Goal: Information Seeking & Learning: Learn about a topic

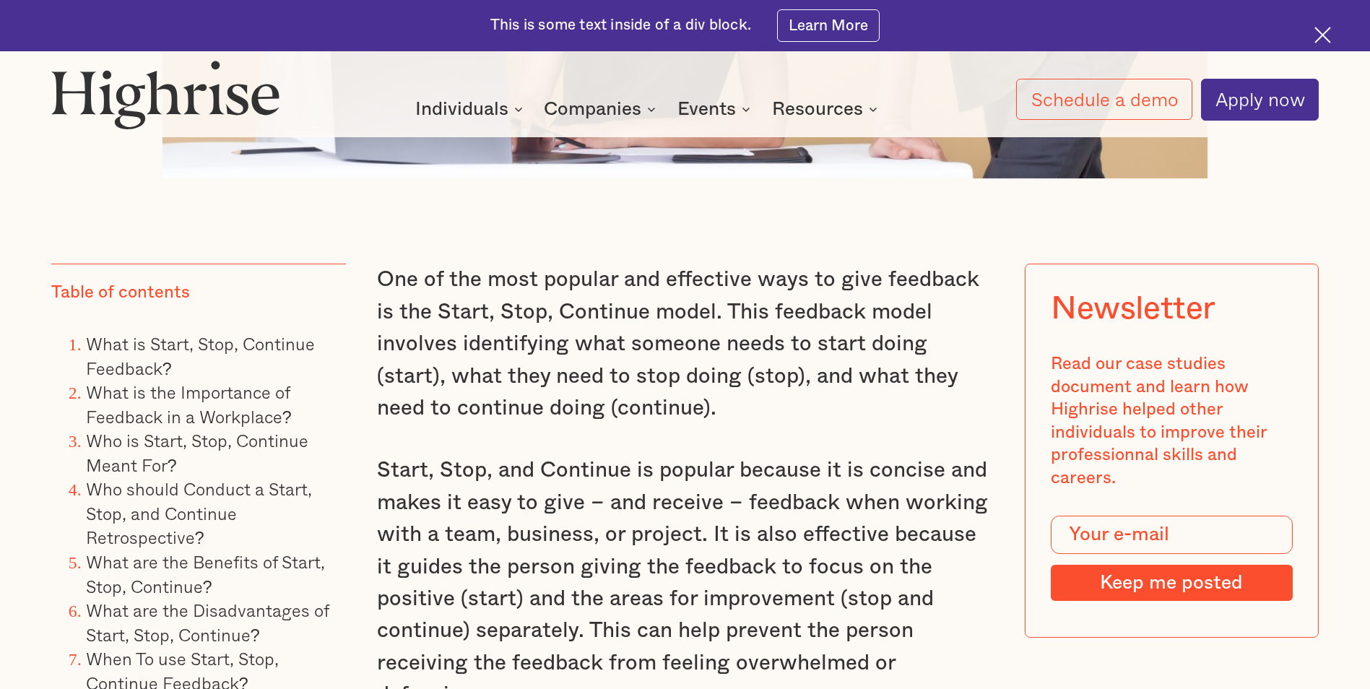
scroll to position [1228, 0]
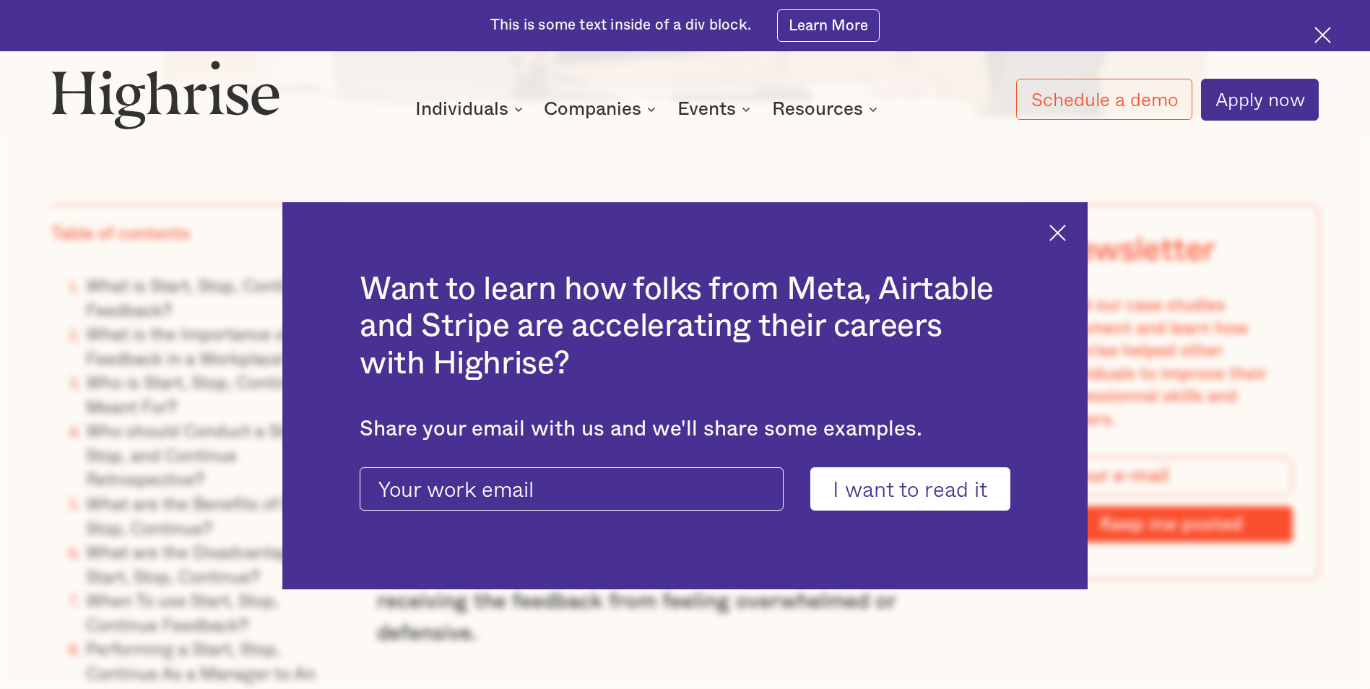
click at [1066, 235] on img at bounding box center [1057, 233] width 17 height 17
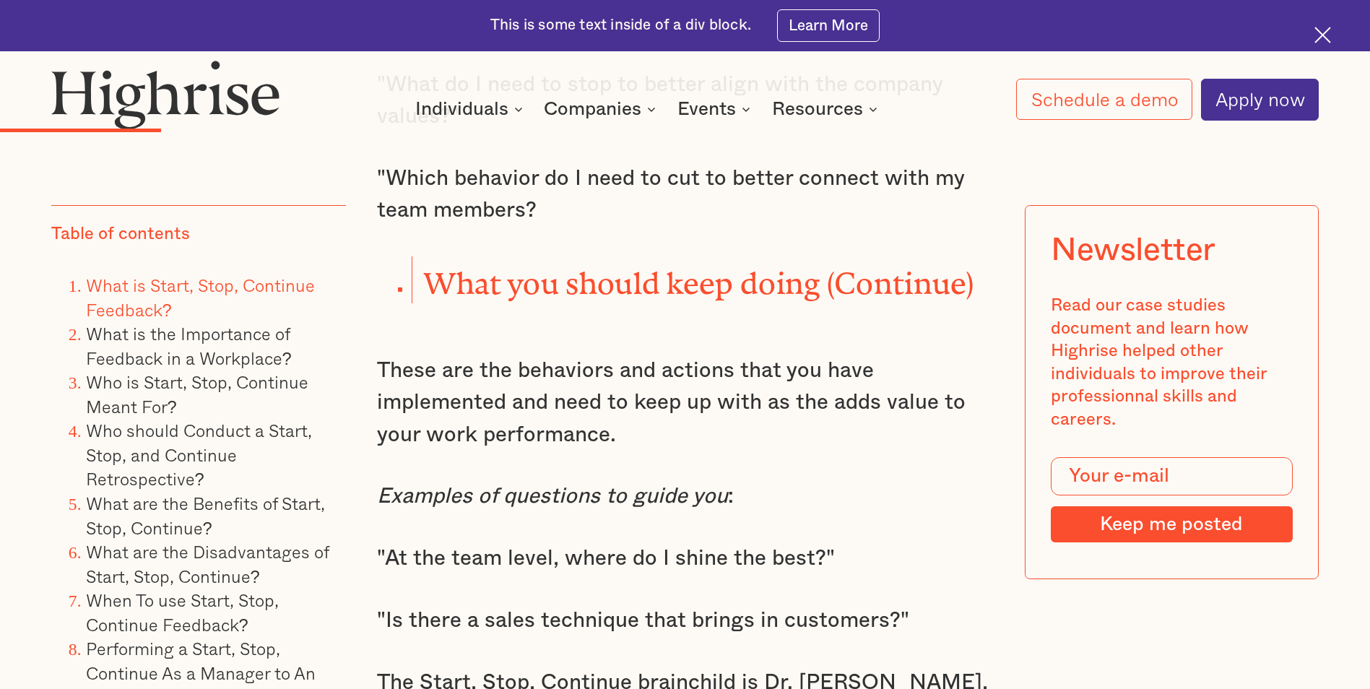
scroll to position [3033, 0]
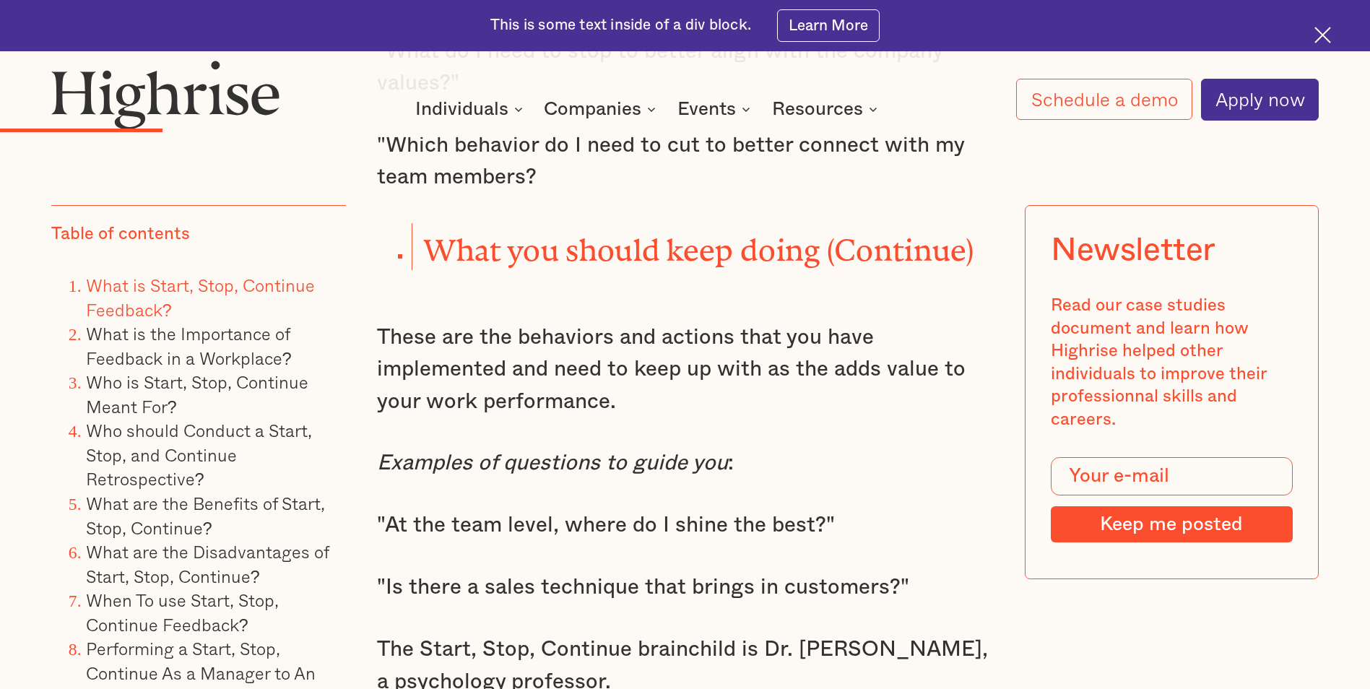
click at [590, 509] on p ""At the team level, where do I shine the best?"" at bounding box center [684, 525] width 615 height 32
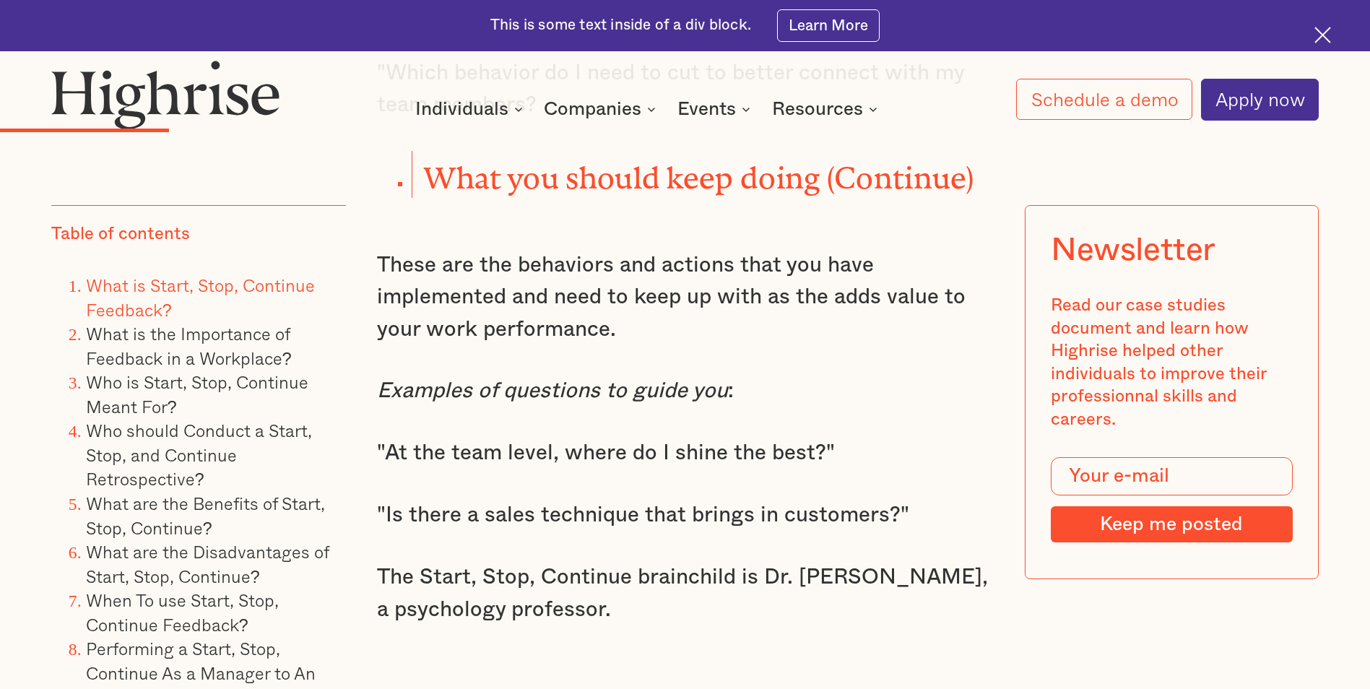
click at [590, 499] on p ""Is there a sales technique that brings in customers?"" at bounding box center [684, 515] width 615 height 32
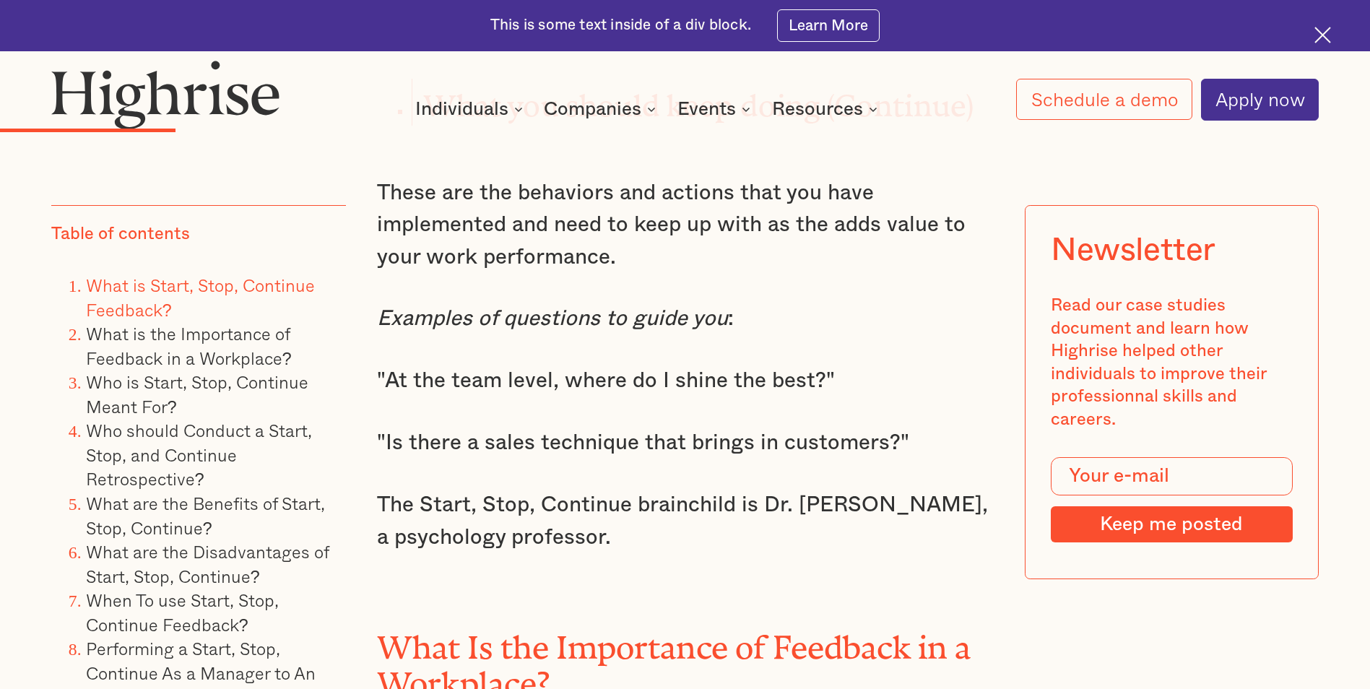
click at [590, 498] on p "The Start, Stop, Continue brainchild is Dr. [PERSON_NAME], a psychology profess…" at bounding box center [684, 521] width 615 height 64
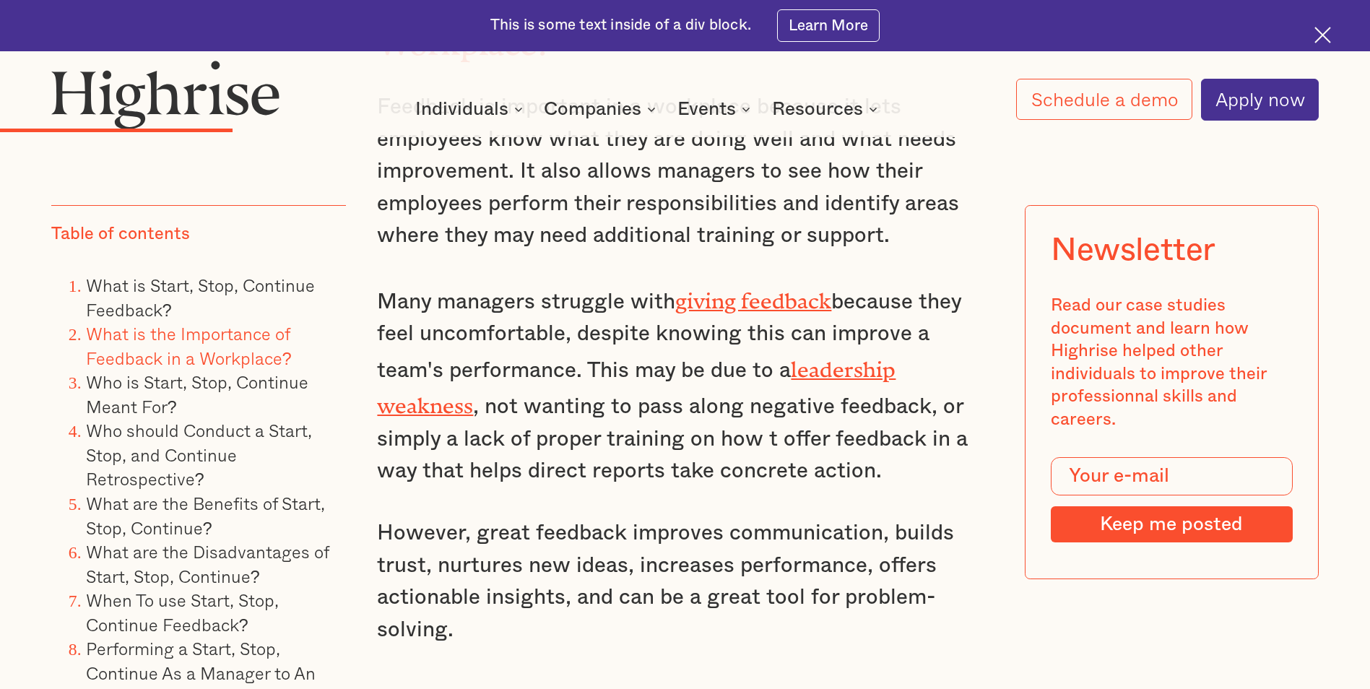
scroll to position [3827, 0]
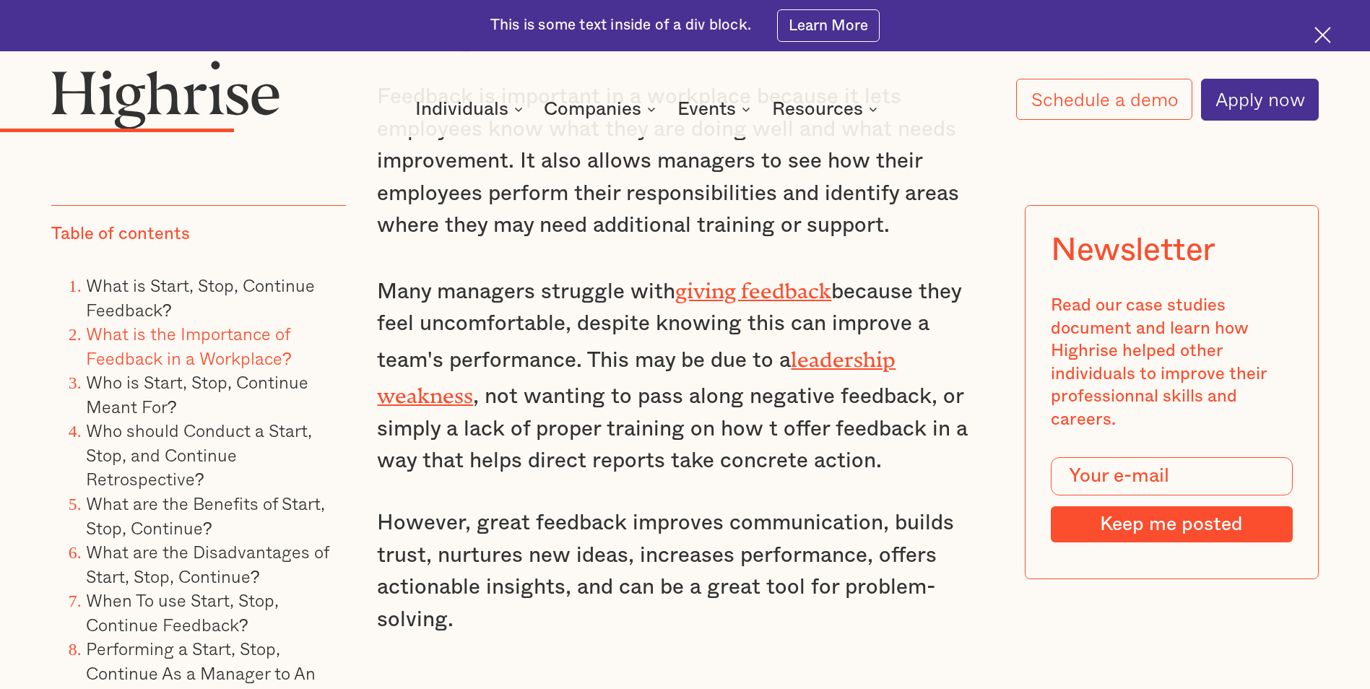
click at [534, 507] on p "However, great feedback improves communication, builds trust, nurtures new idea…" at bounding box center [684, 571] width 615 height 129
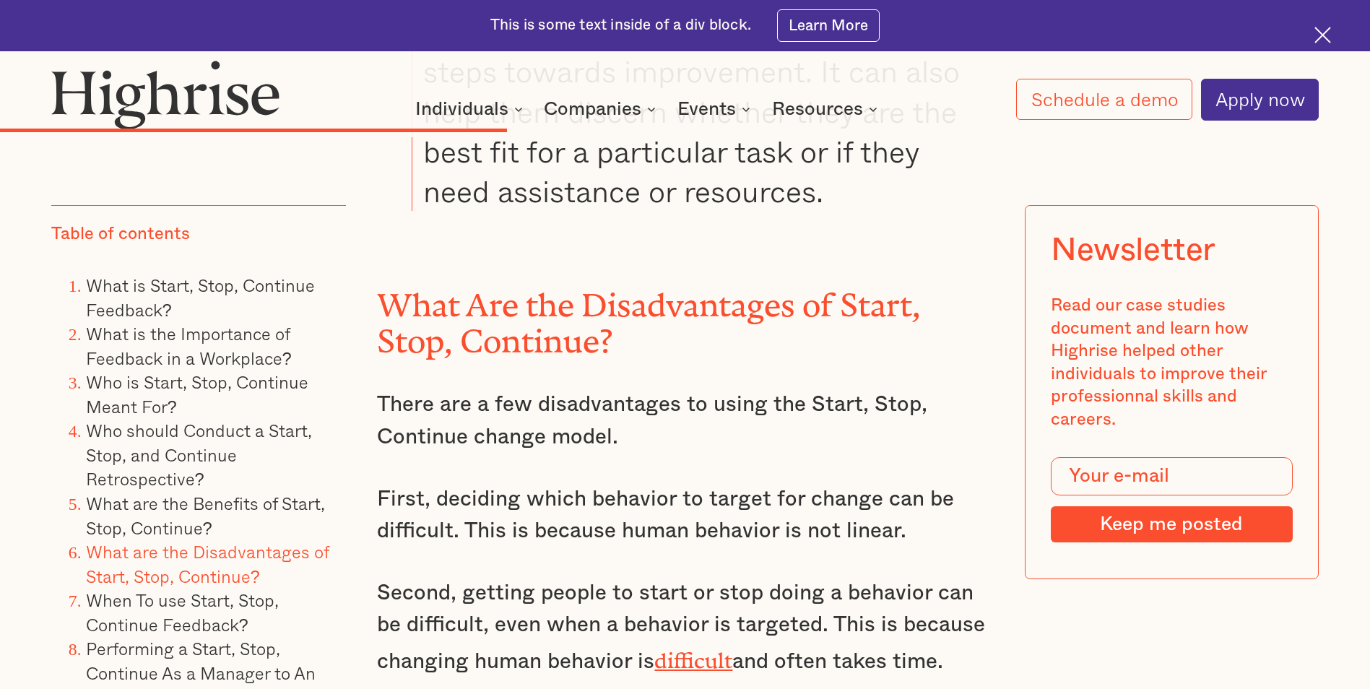
scroll to position [7077, 0]
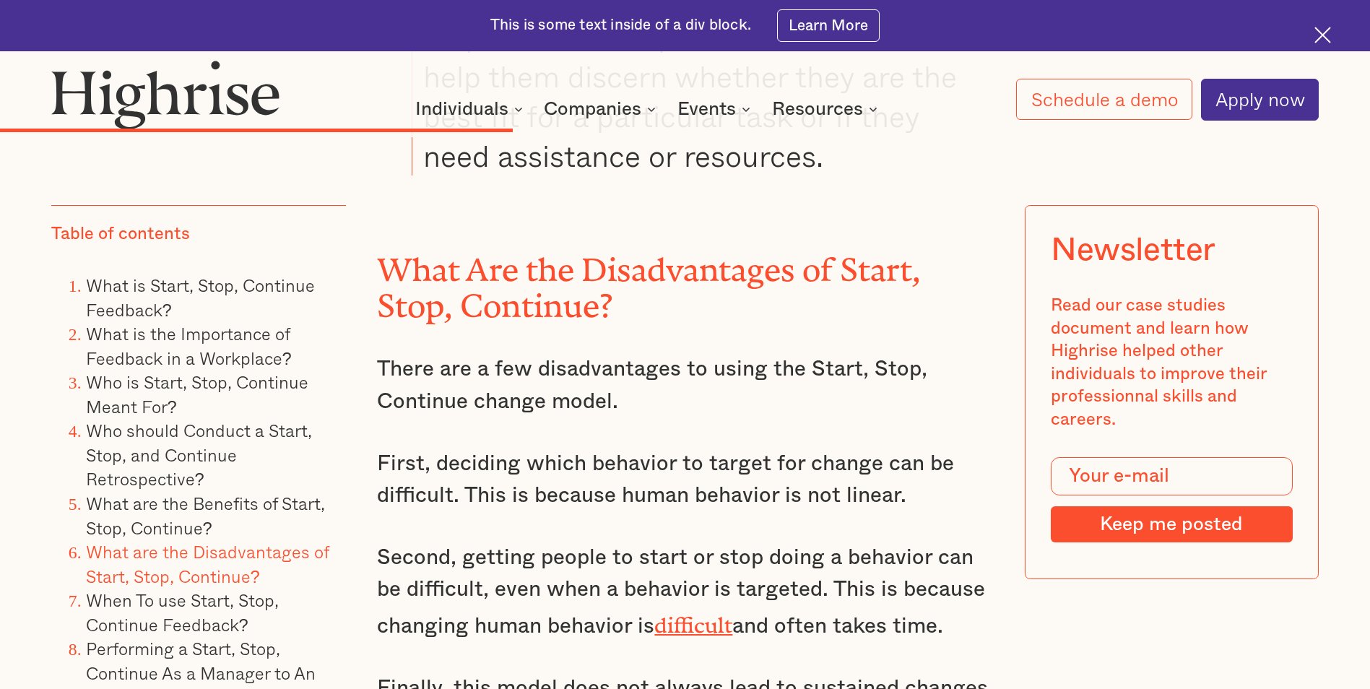
click at [534, 498] on p "First, deciding which behavior to target for change can be difficult. This is b…" at bounding box center [684, 480] width 615 height 64
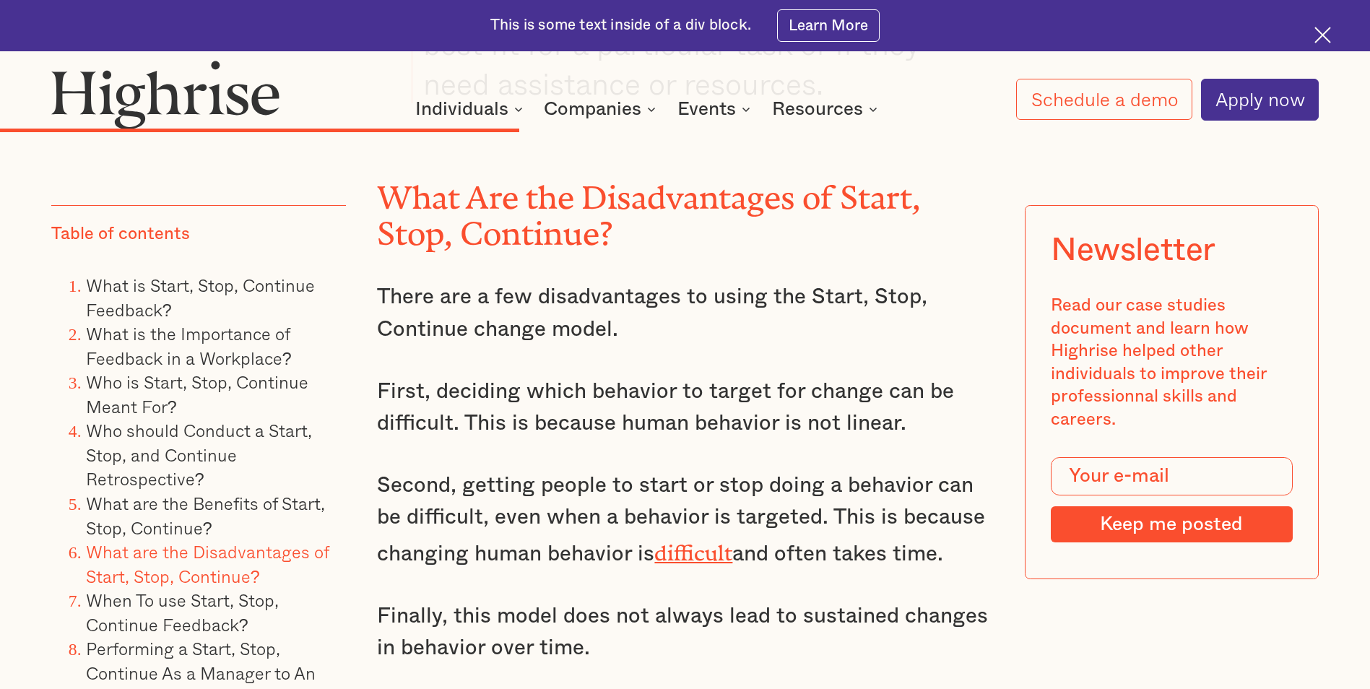
click at [534, 498] on p "Second, getting people to start or stop doing a behavior can be difficult, even…" at bounding box center [684, 519] width 615 height 100
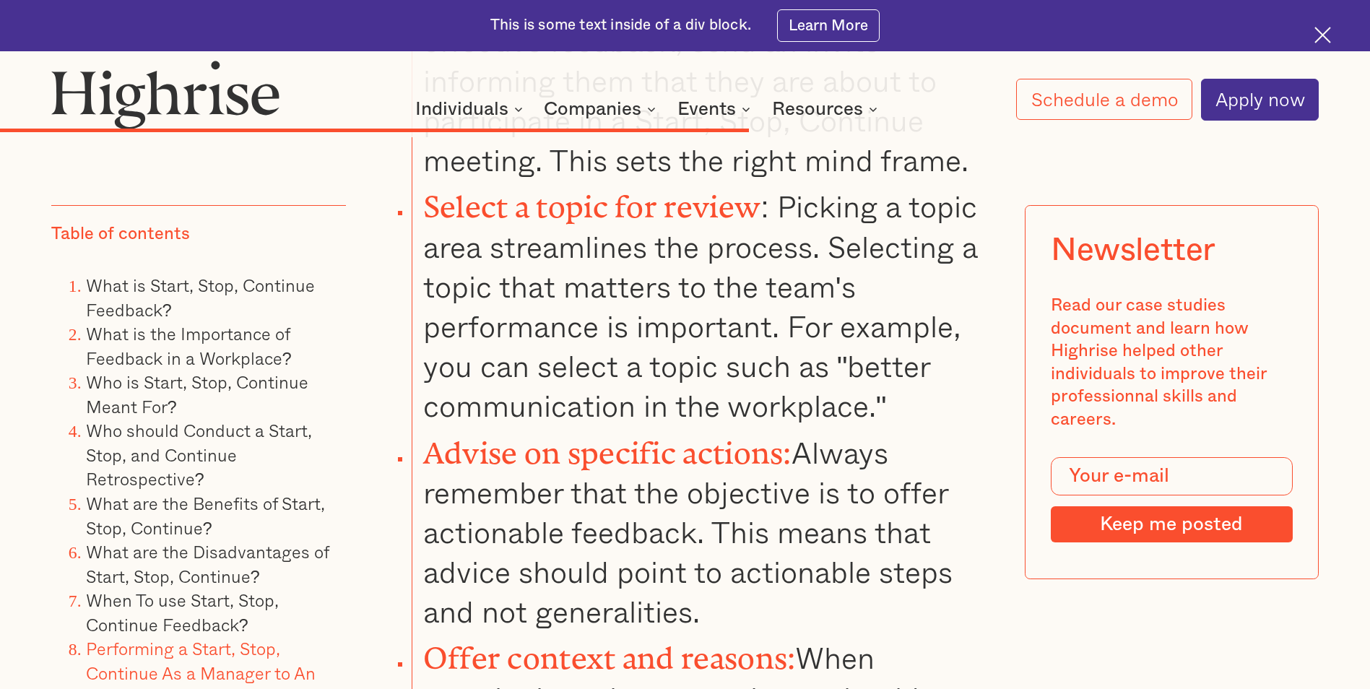
scroll to position [9677, 0]
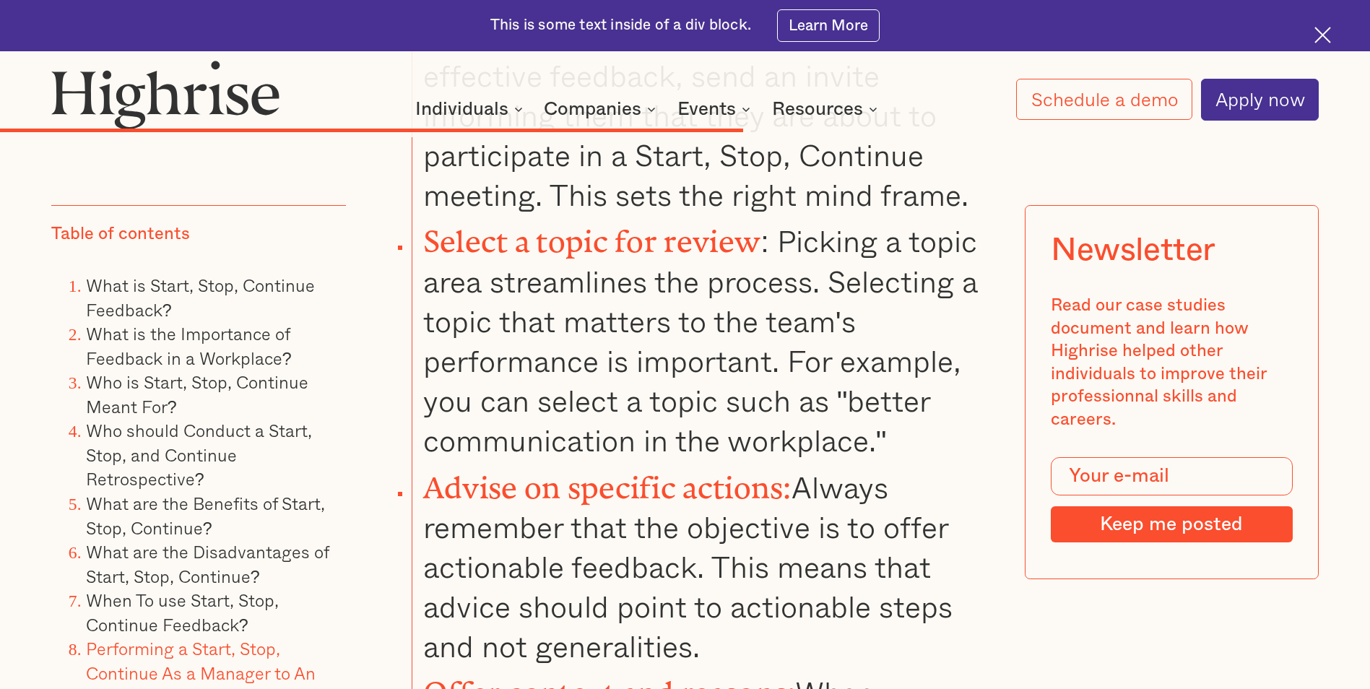
click at [576, 267] on li "Select a topic for review : Picking a topic area streamlines the process. Selec…" at bounding box center [702, 337] width 581 height 246
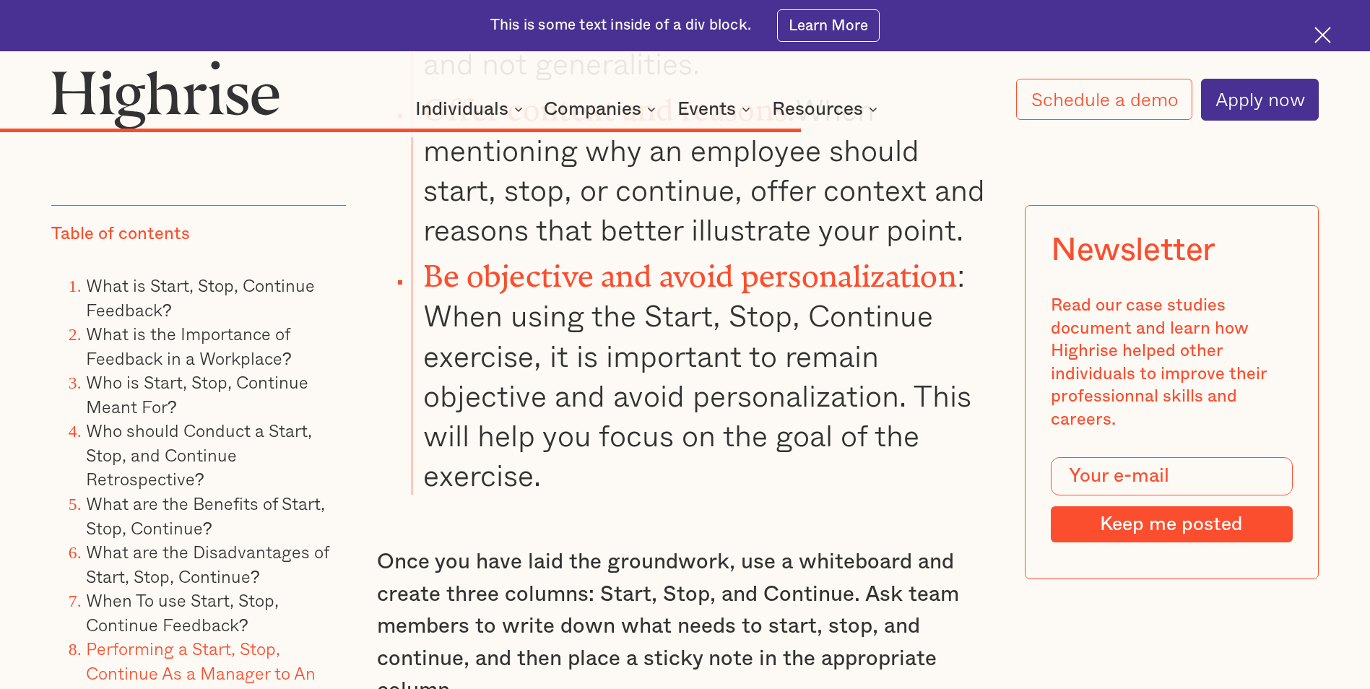
scroll to position [10399, 0]
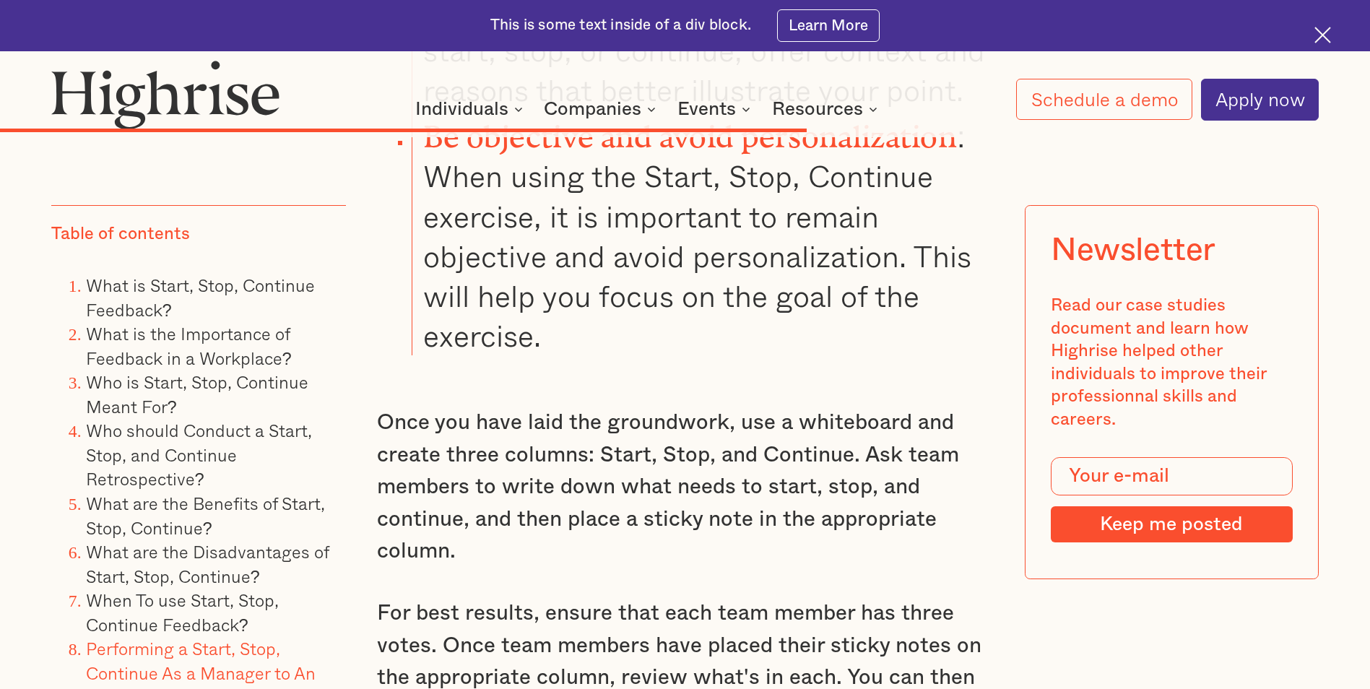
click at [566, 543] on p "Once you have laid the groundwork, use a whiteboard and create three columns: S…" at bounding box center [684, 487] width 615 height 160
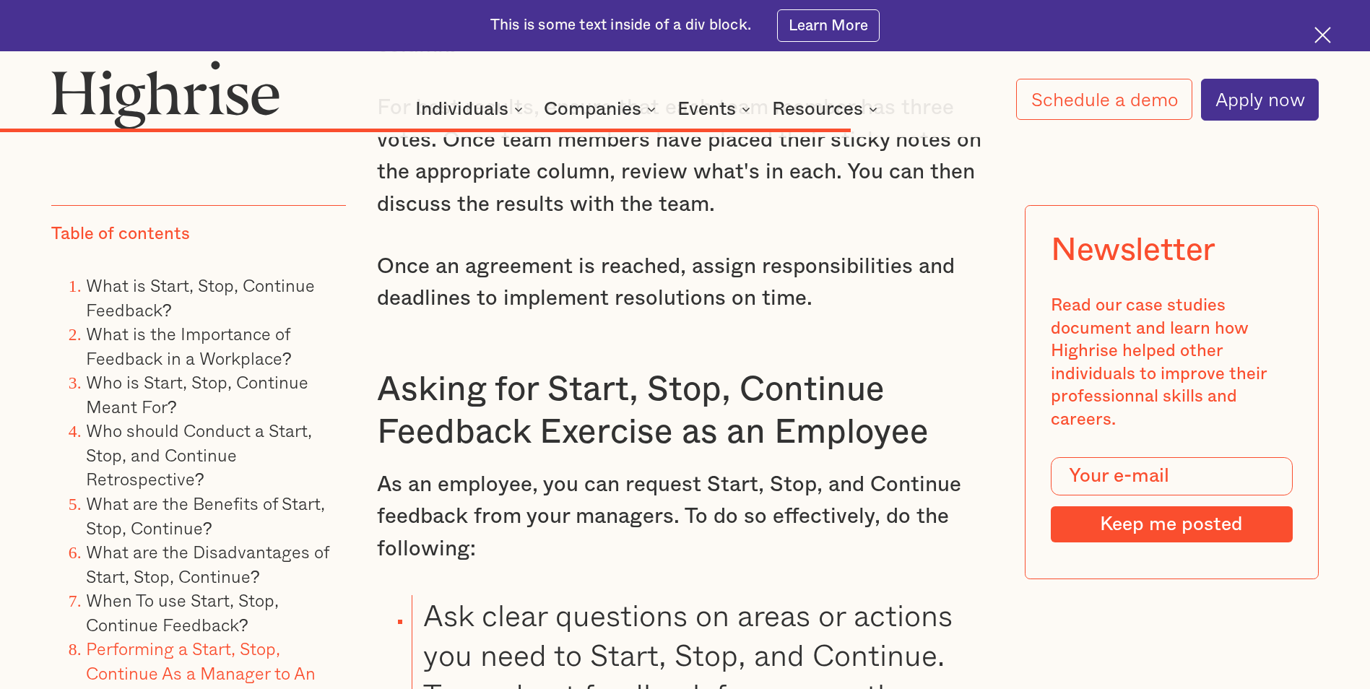
click at [566, 543] on p "As an employee, you can request Start, Stop, and Continue feedback from your ma…" at bounding box center [684, 517] width 615 height 96
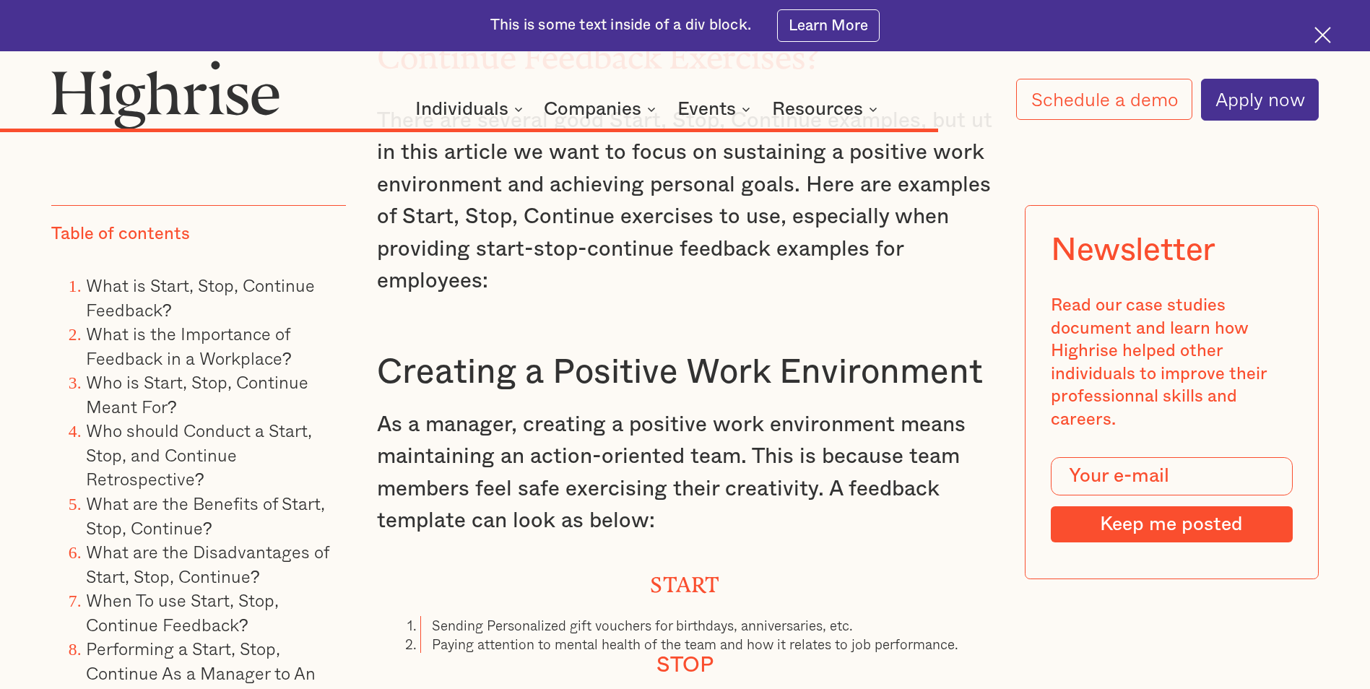
scroll to position [11988, 0]
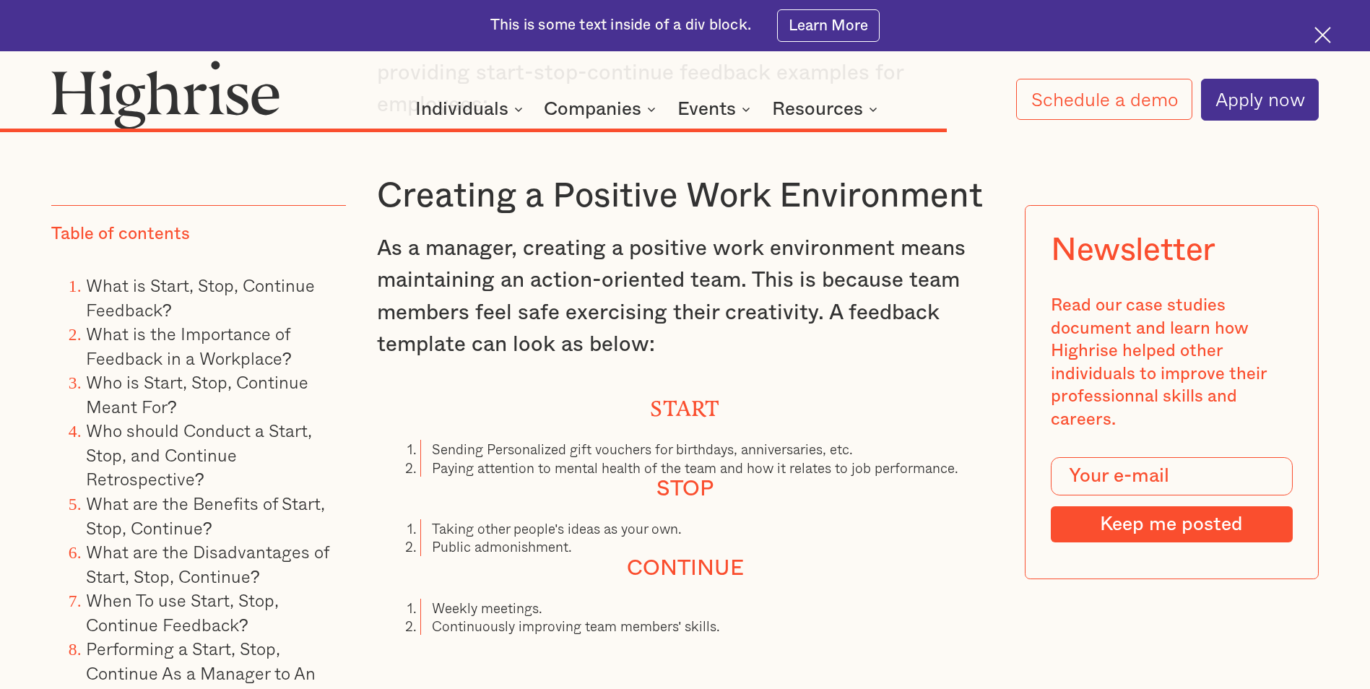
click at [524, 537] on li "Public admonishment." at bounding box center [706, 546] width 573 height 18
click at [588, 537] on li "Public admonishment." at bounding box center [706, 546] width 573 height 18
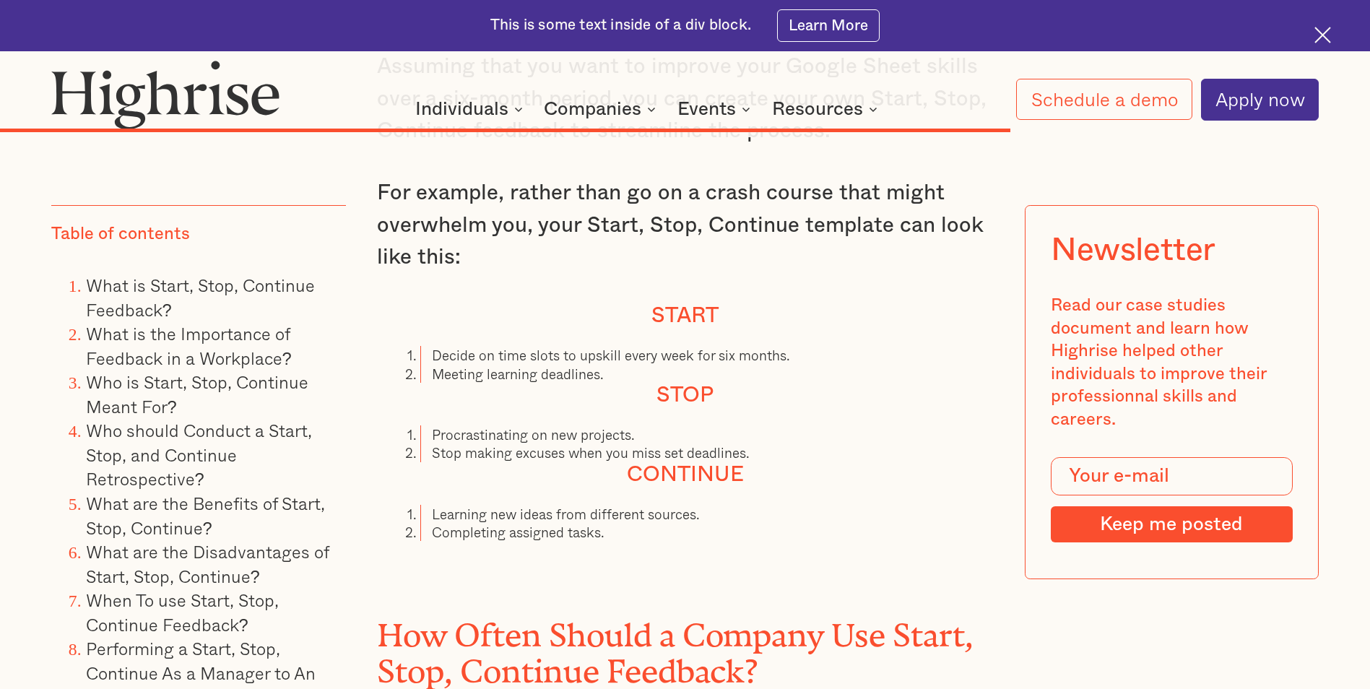
scroll to position [12710, 0]
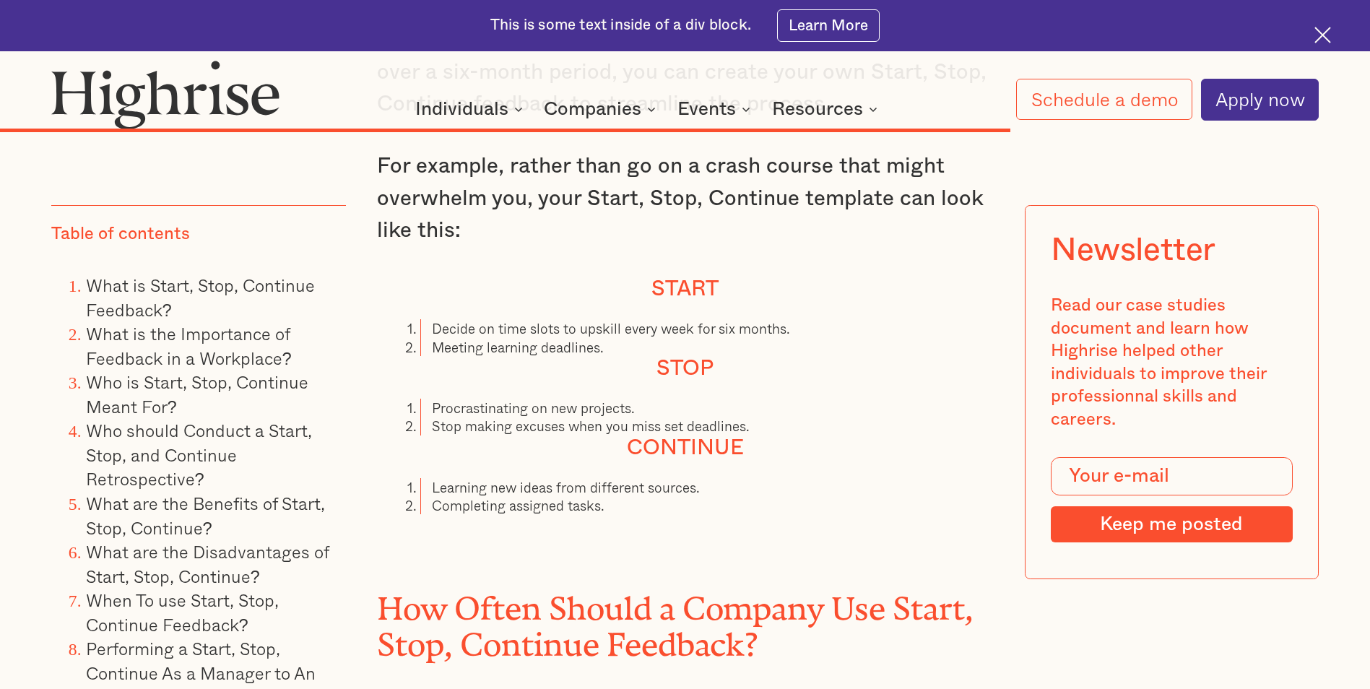
click at [473, 421] on li "Stop making excuses when you miss set deadlines." at bounding box center [706, 426] width 573 height 18
click at [643, 404] on li "Procrastinating on new projects." at bounding box center [706, 408] width 573 height 18
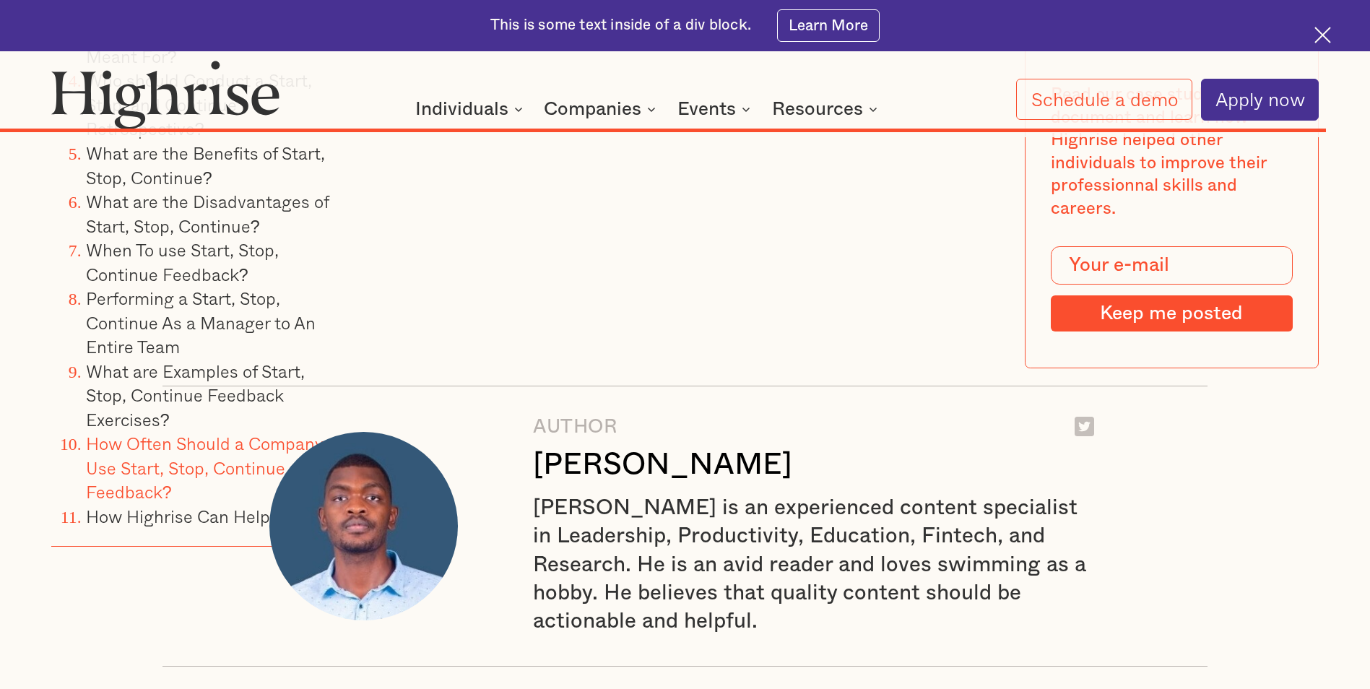
scroll to position [16320, 0]
